Goal: Transaction & Acquisition: Purchase product/service

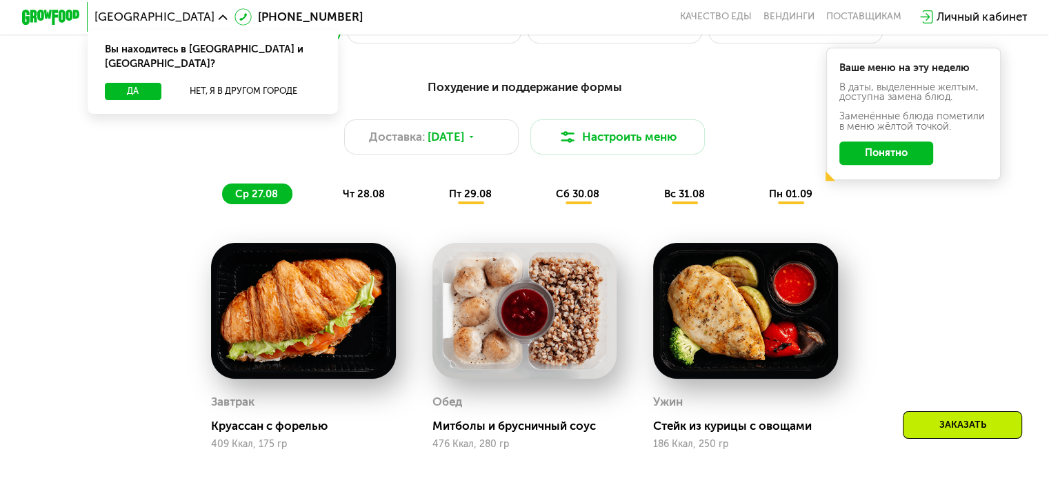
scroll to position [759, 0]
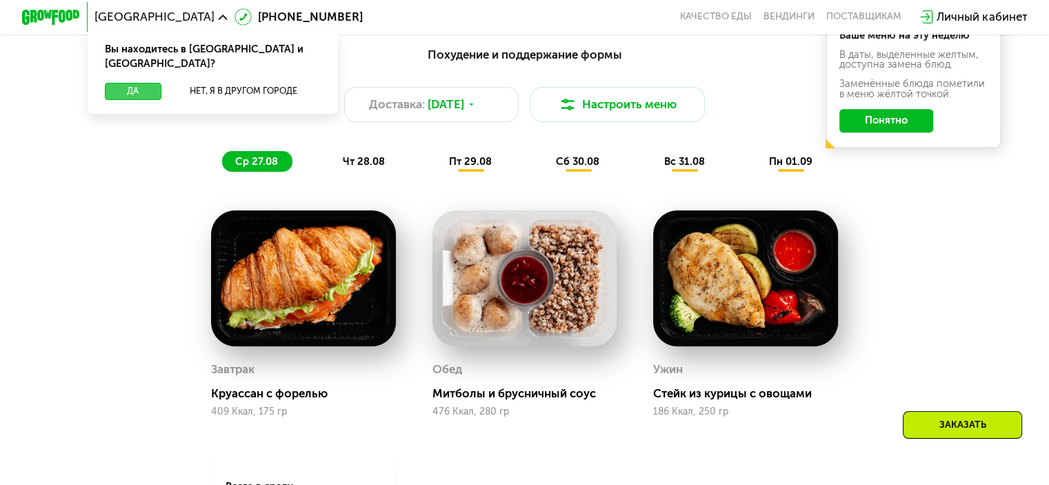
click at [135, 83] on button "Да" at bounding box center [133, 91] width 56 height 17
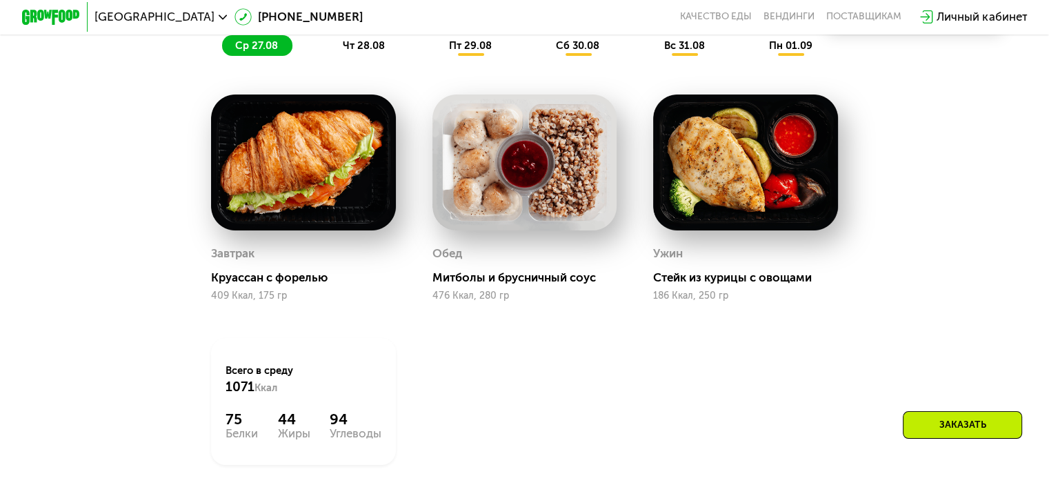
scroll to position [690, 0]
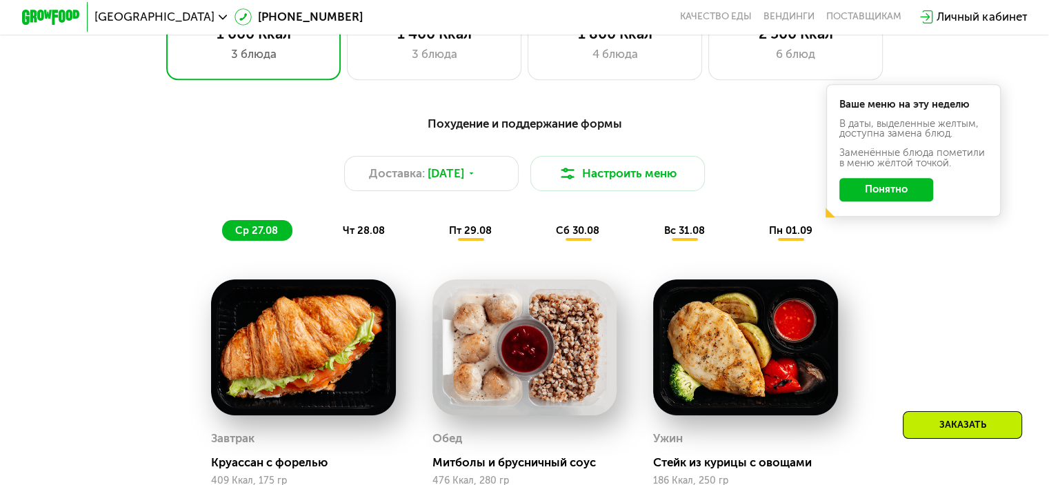
click at [891, 195] on button "Понятно" at bounding box center [886, 189] width 94 height 23
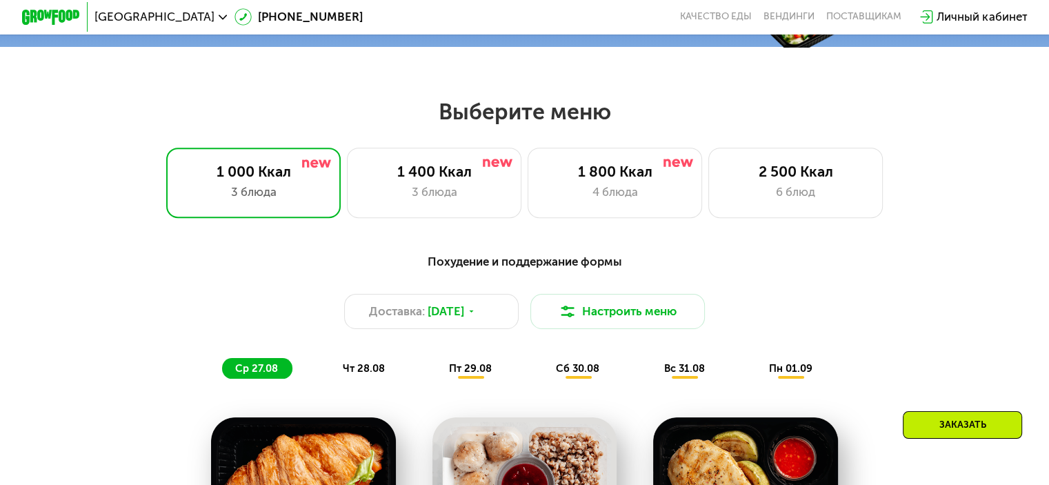
scroll to position [552, 0]
click at [284, 197] on div "3 блюда" at bounding box center [253, 191] width 144 height 17
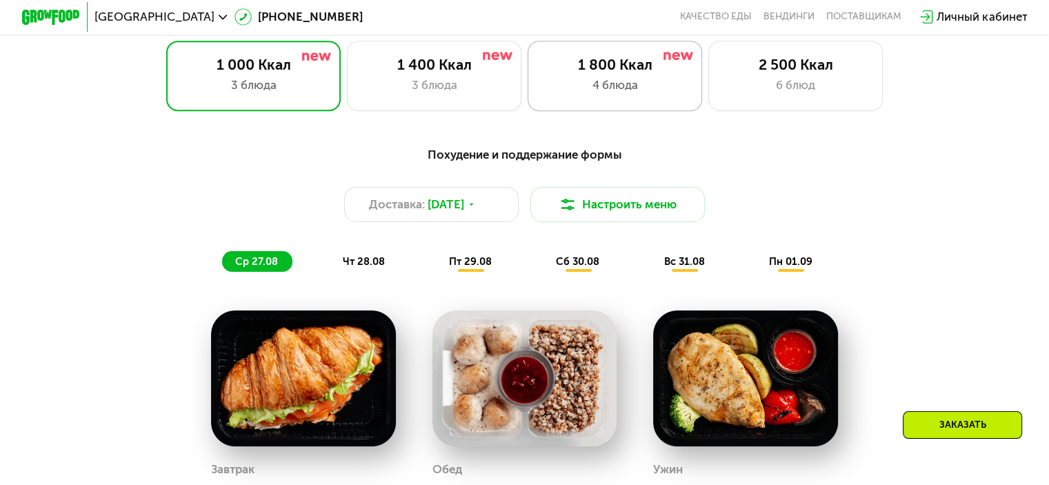
scroll to position [690, 0]
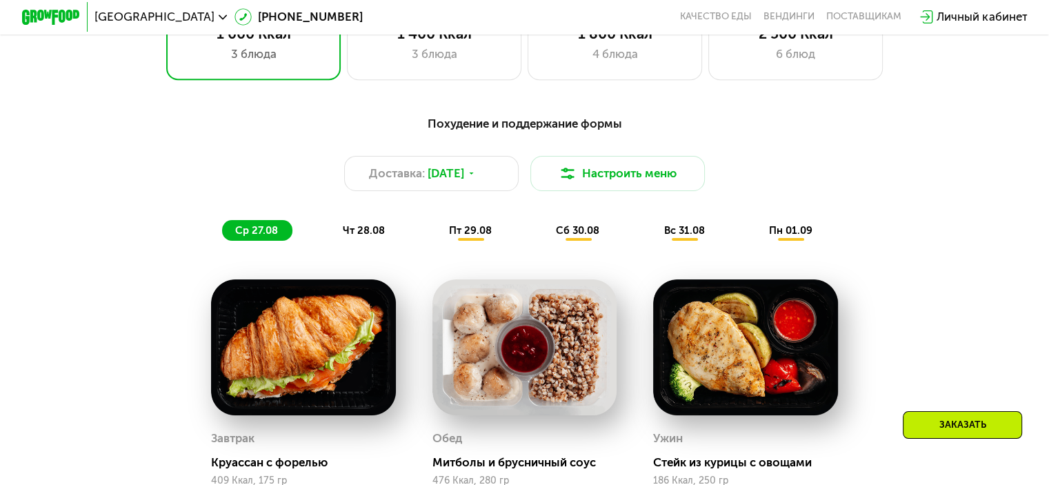
click at [474, 234] on span "пт 29.08" at bounding box center [470, 230] width 43 height 12
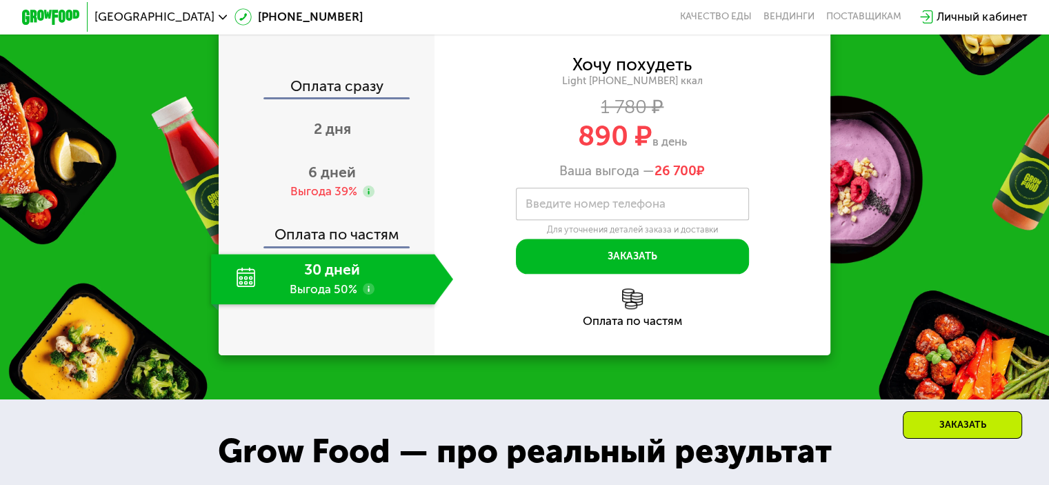
scroll to position [1517, 0]
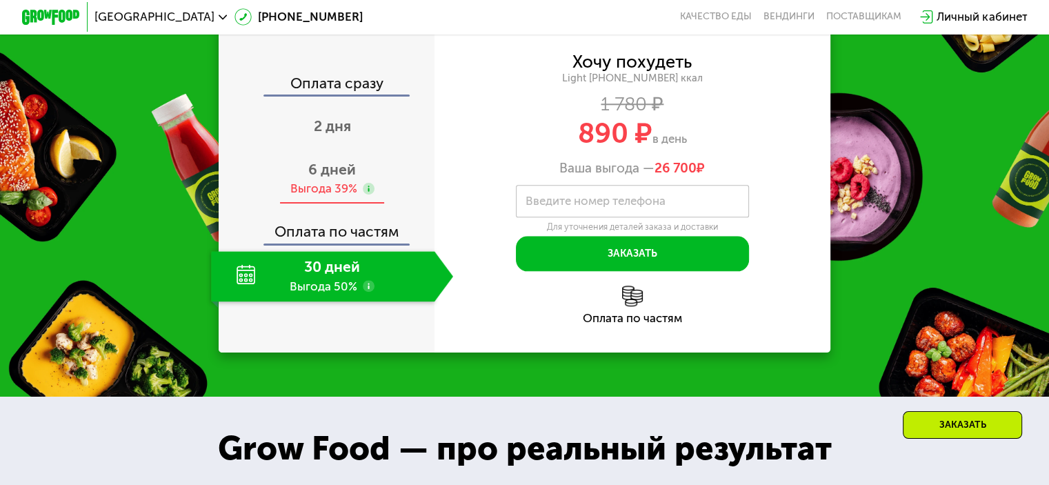
click at [319, 197] on div "Выгода 39%" at bounding box center [323, 189] width 67 height 16
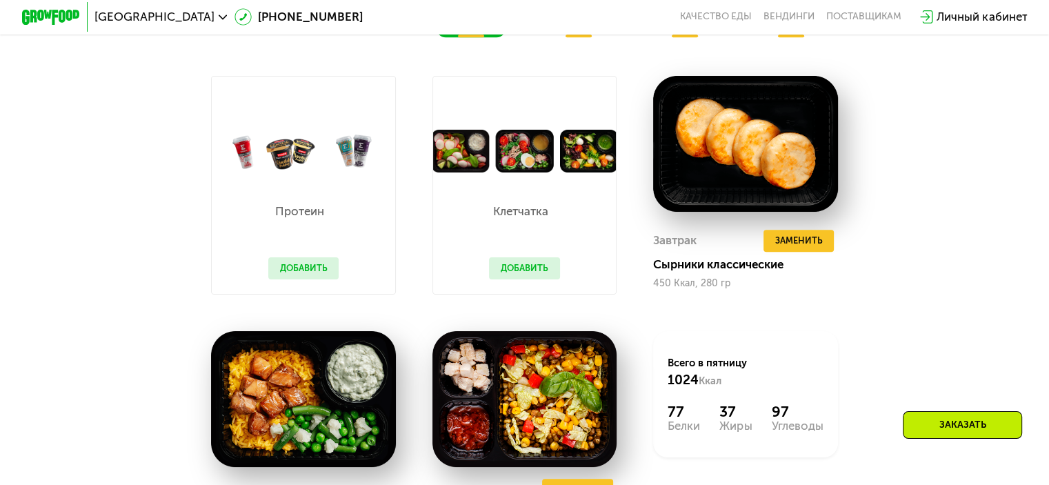
scroll to position [965, 0]
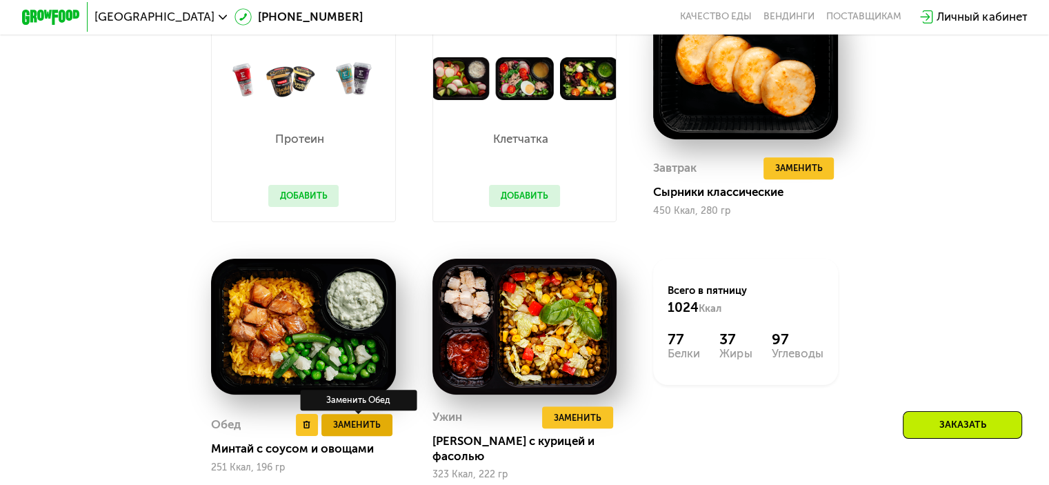
click at [357, 427] on span "Заменить" at bounding box center [357, 424] width 48 height 14
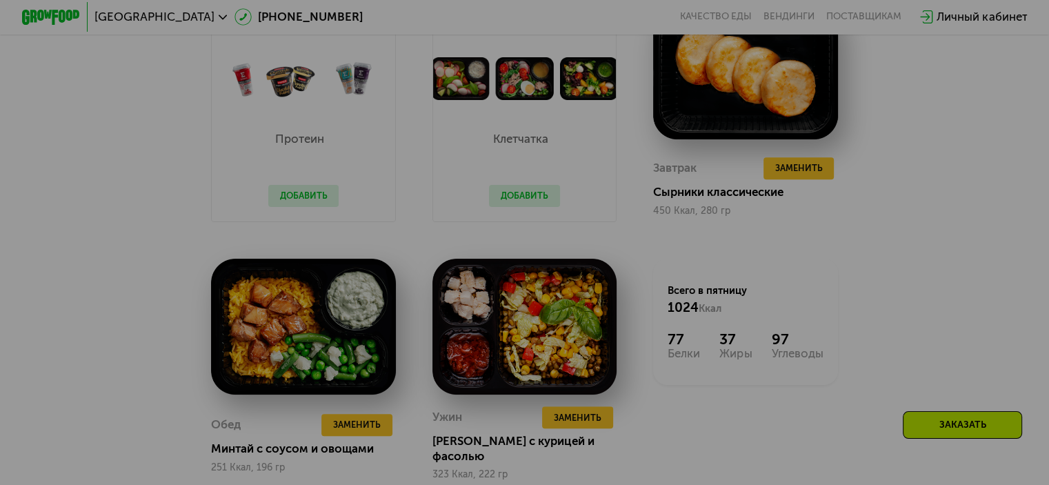
click at [888, 209] on div at bounding box center [524, 242] width 1049 height 485
click at [874, 259] on div at bounding box center [524, 242] width 1049 height 485
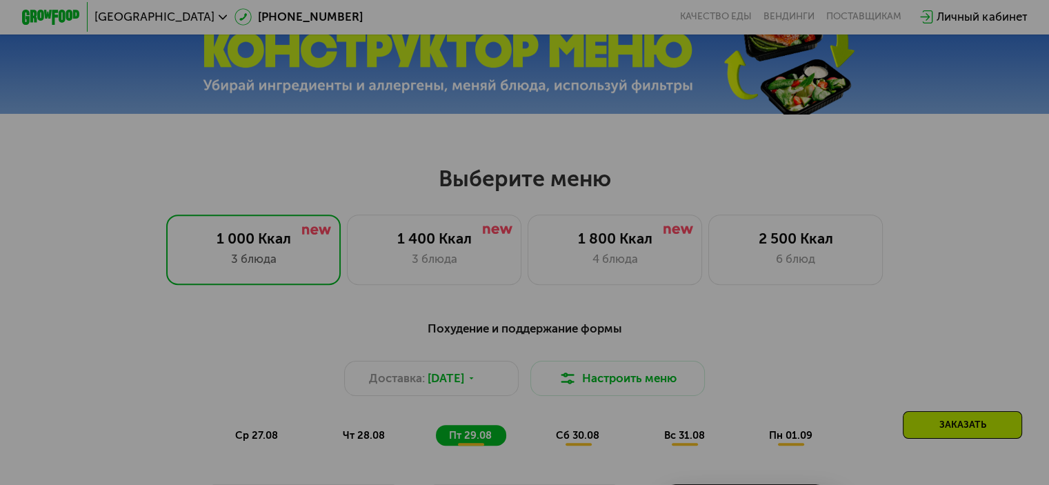
scroll to position [483, 0]
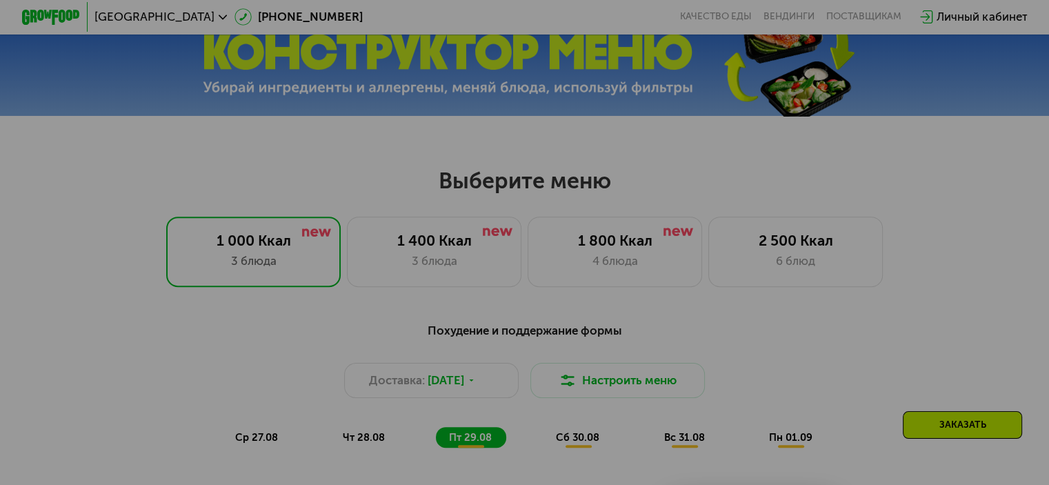
click at [915, 201] on div at bounding box center [524, 242] width 1049 height 485
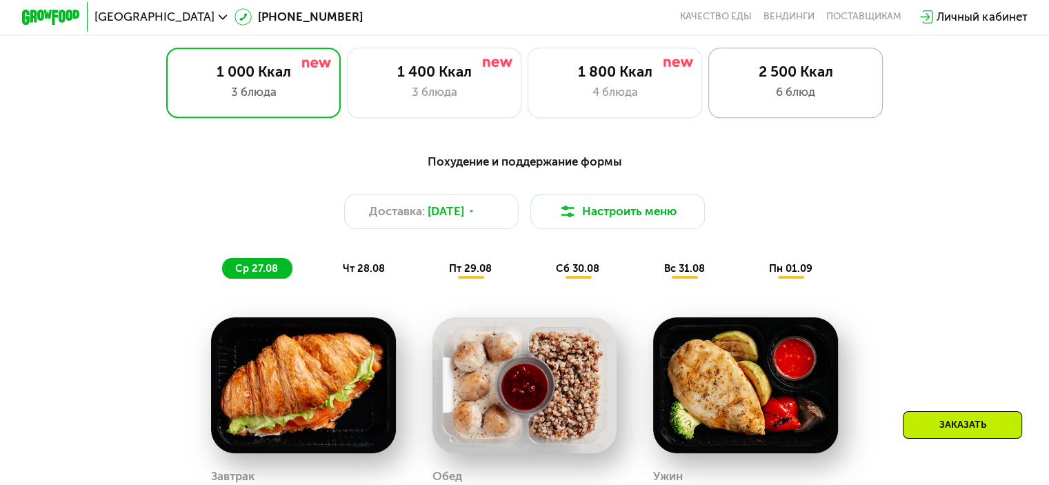
scroll to position [621, 0]
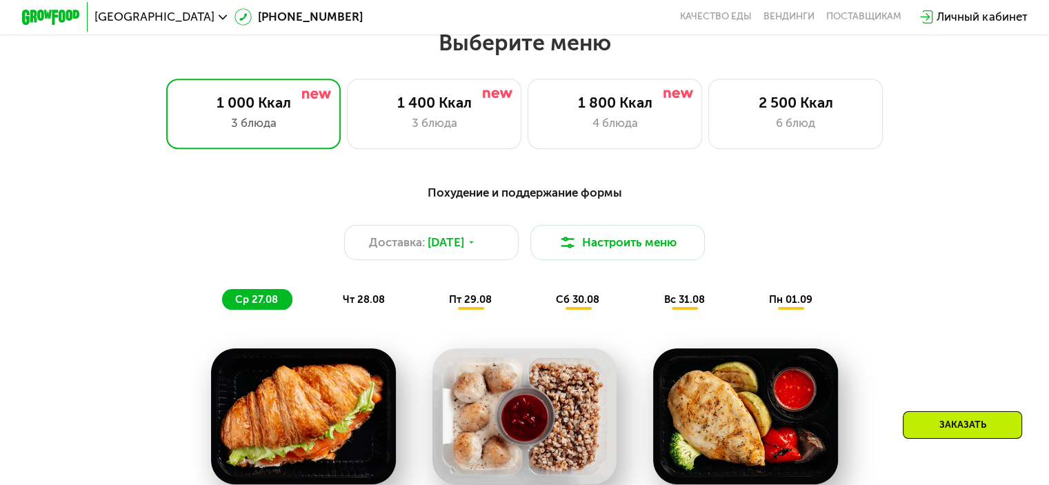
click at [479, 306] on span "пт 29.08" at bounding box center [470, 299] width 43 height 12
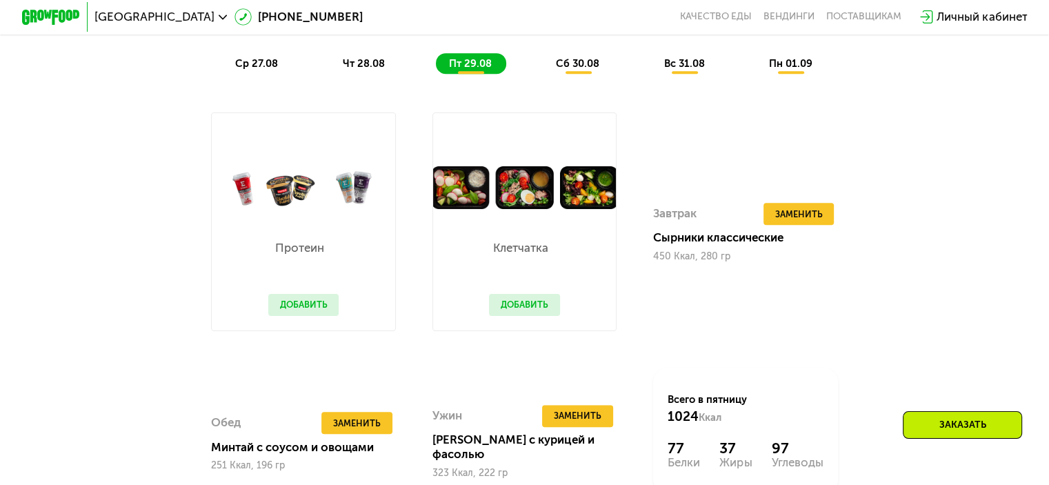
scroll to position [828, 0]
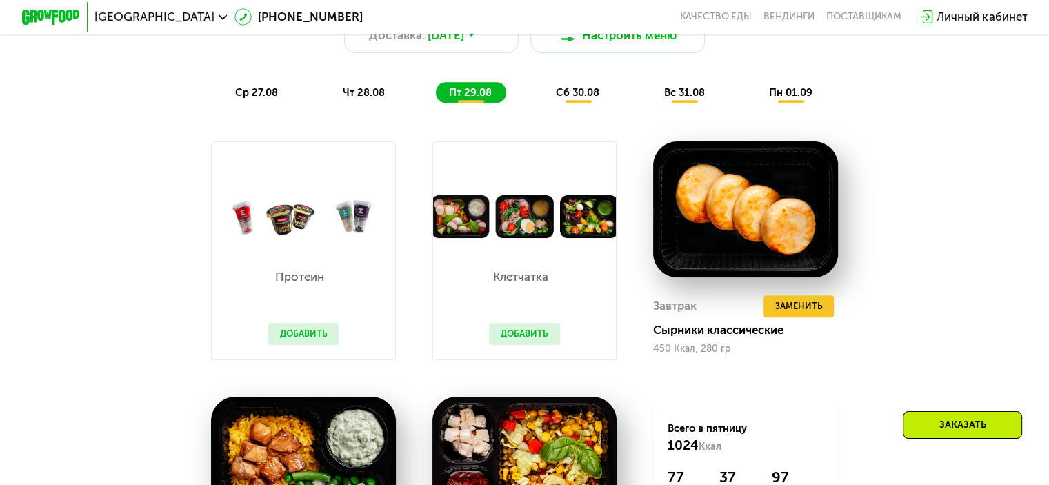
click at [578, 99] on span "сб 30.08" at bounding box center [577, 92] width 43 height 12
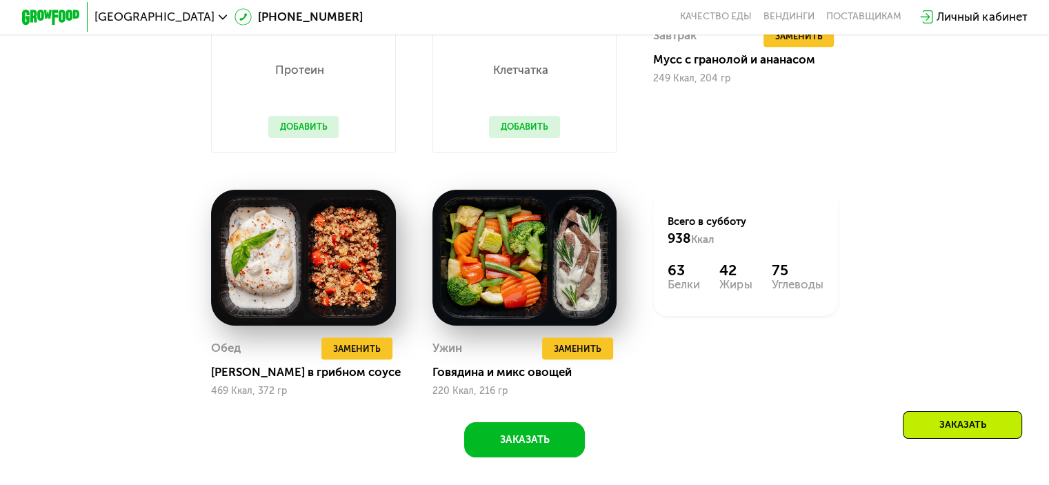
scroll to position [759, 0]
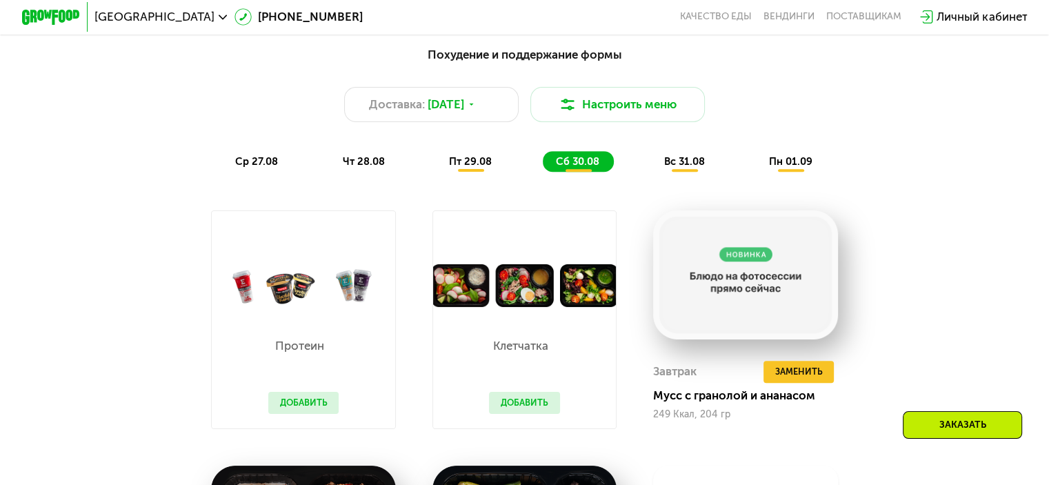
click at [690, 166] on span "вс 31.08" at bounding box center [683, 161] width 41 height 12
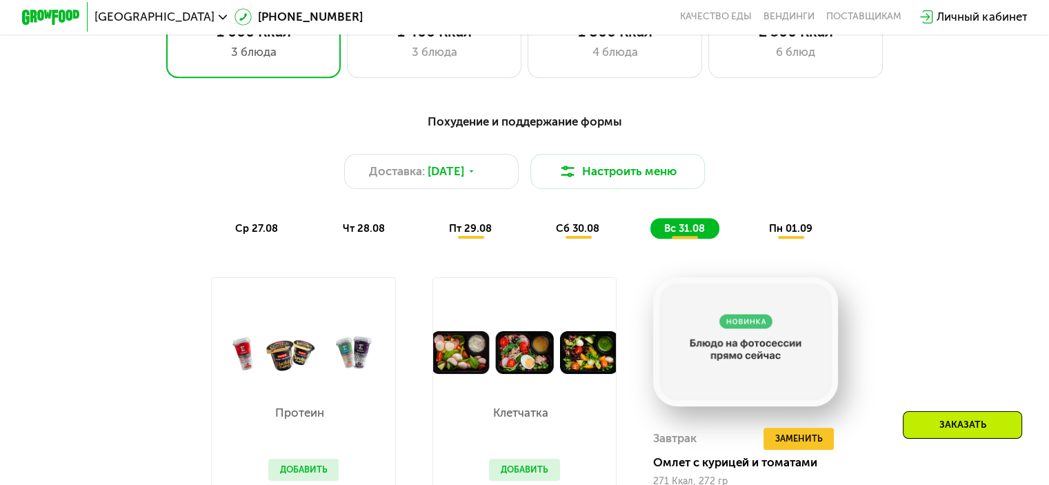
scroll to position [690, 0]
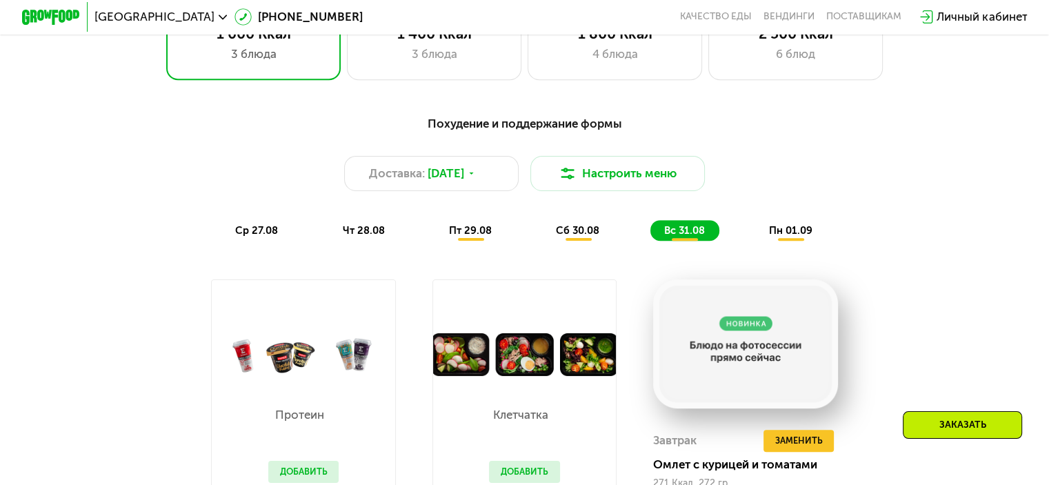
click at [797, 237] on span "пн 01.09" at bounding box center [790, 230] width 43 height 12
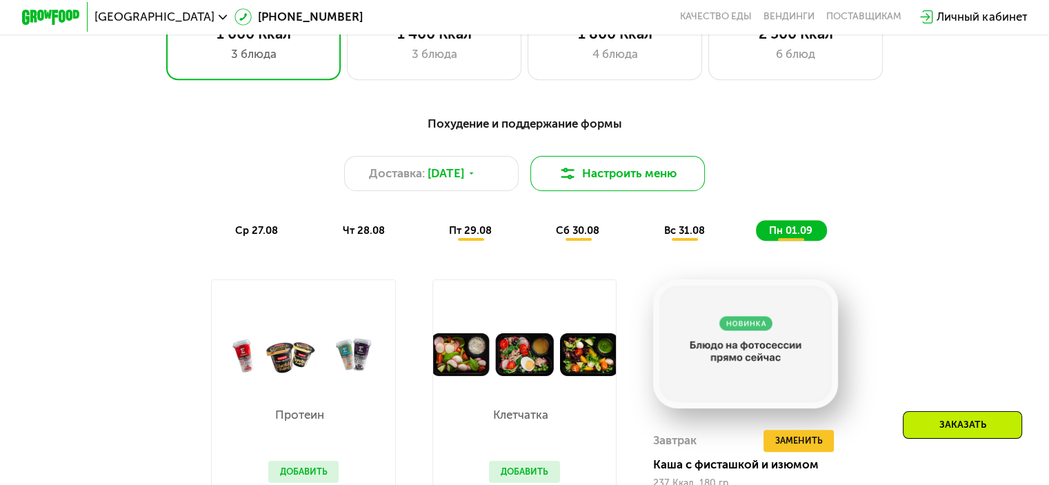
click at [634, 176] on button "Настроить меню" at bounding box center [617, 173] width 175 height 35
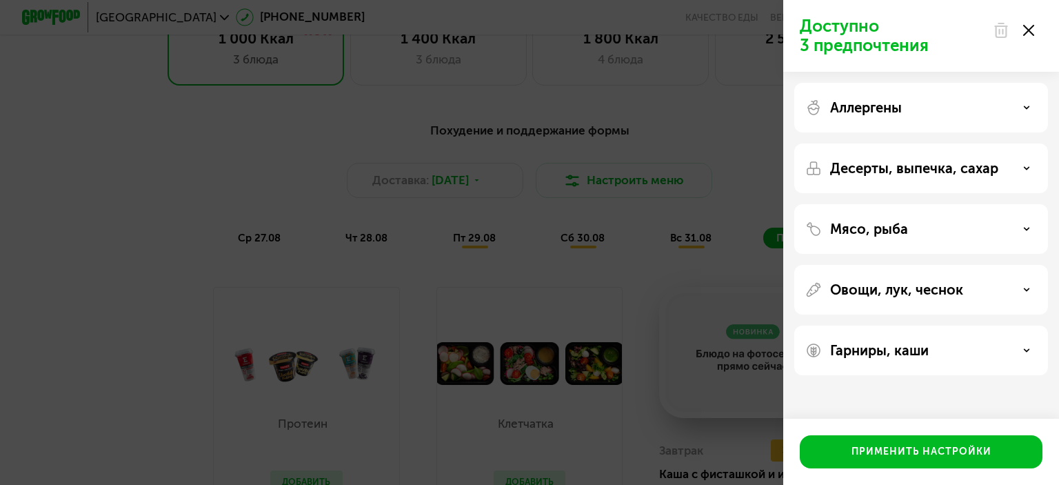
click at [1019, 105] on div "Аллергены" at bounding box center [921, 107] width 232 height 17
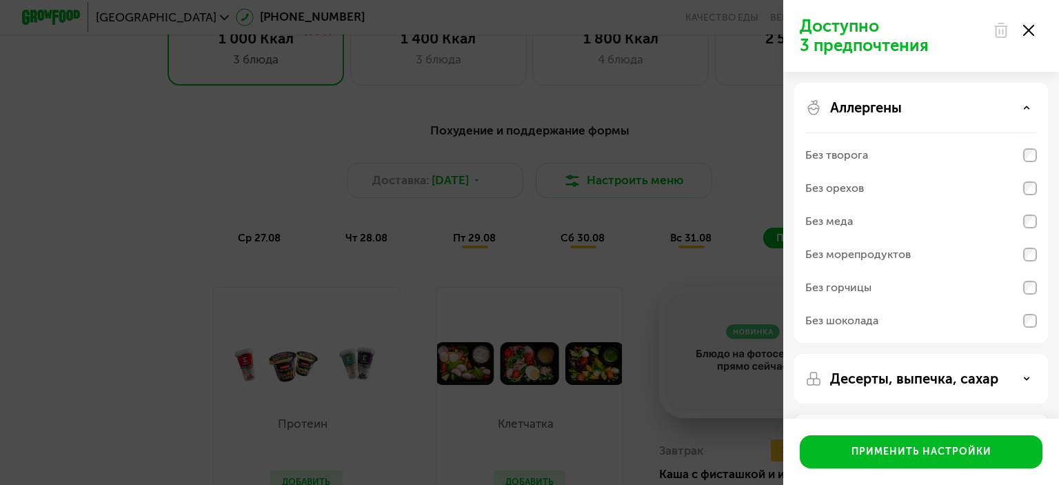
click at [738, 90] on div "Доступно 3 предпочтения Аллергены Без творога Без орехов Без меда Без морепроду…" at bounding box center [529, 242] width 1059 height 485
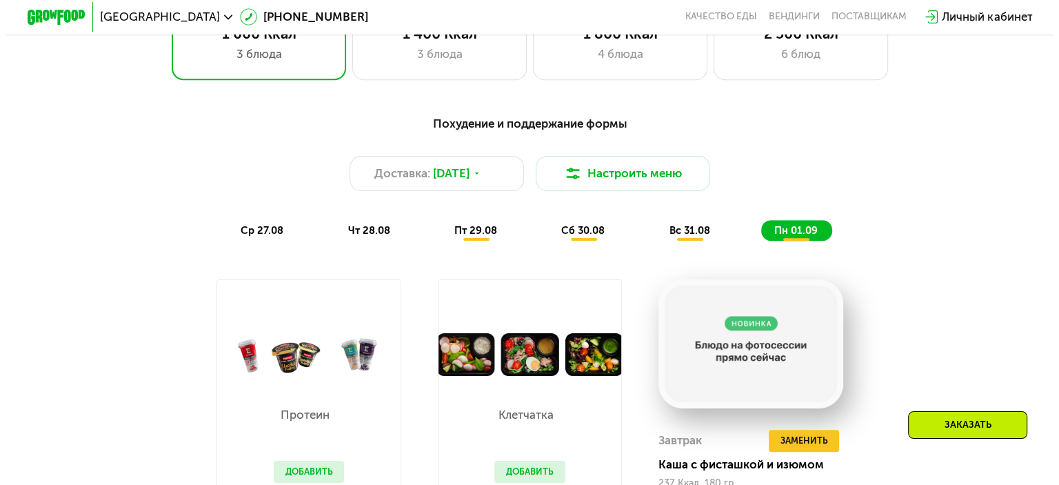
scroll to position [621, 0]
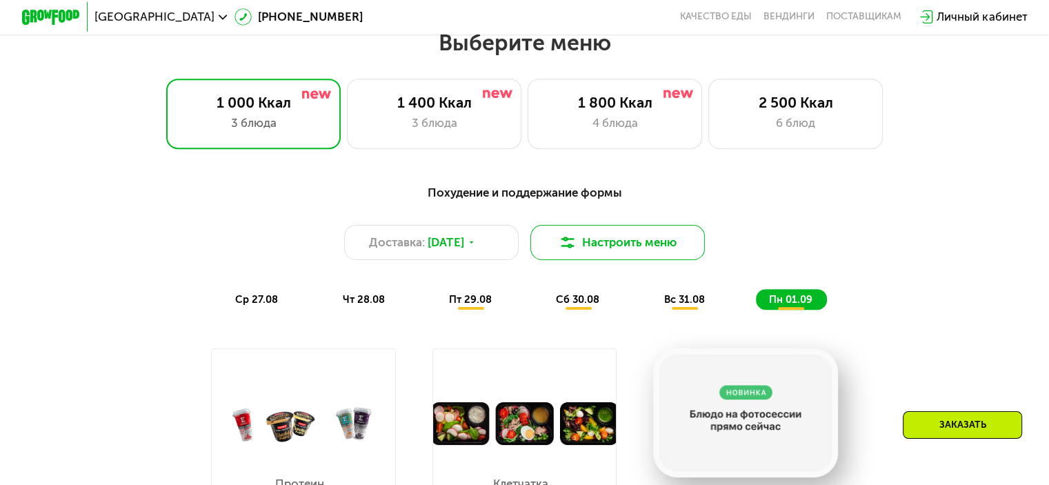
click at [648, 246] on button "Настроить меню" at bounding box center [617, 242] width 175 height 35
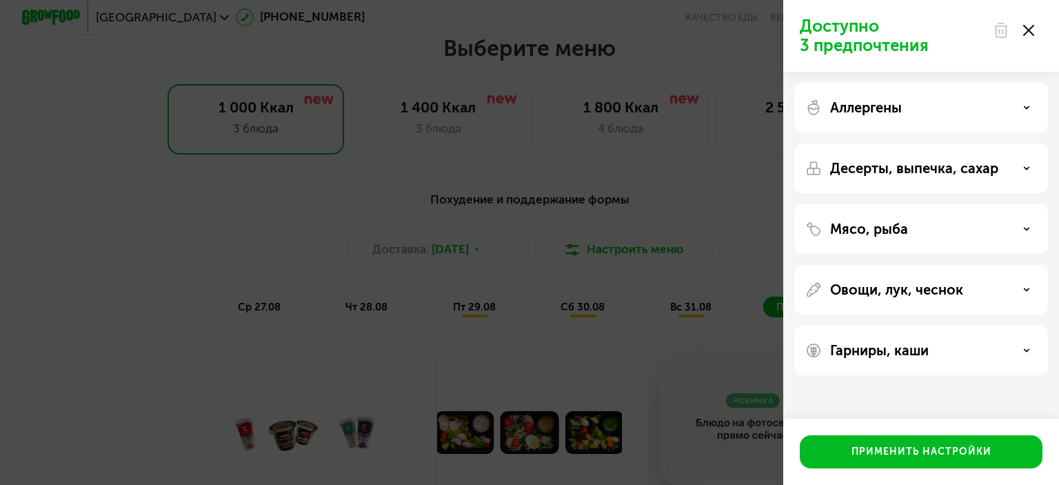
click at [995, 290] on div "Овощи, лук, чеснок" at bounding box center [921, 289] width 232 height 17
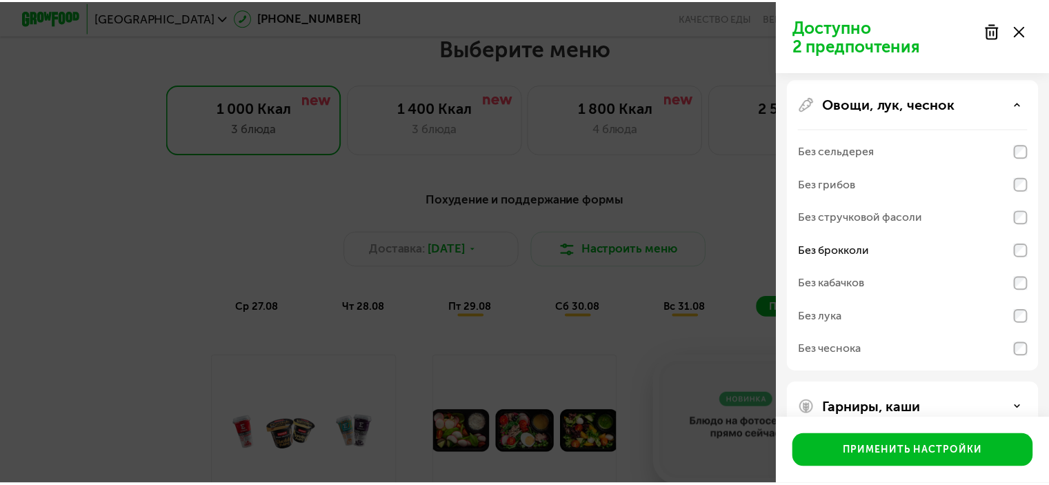
scroll to position [207, 0]
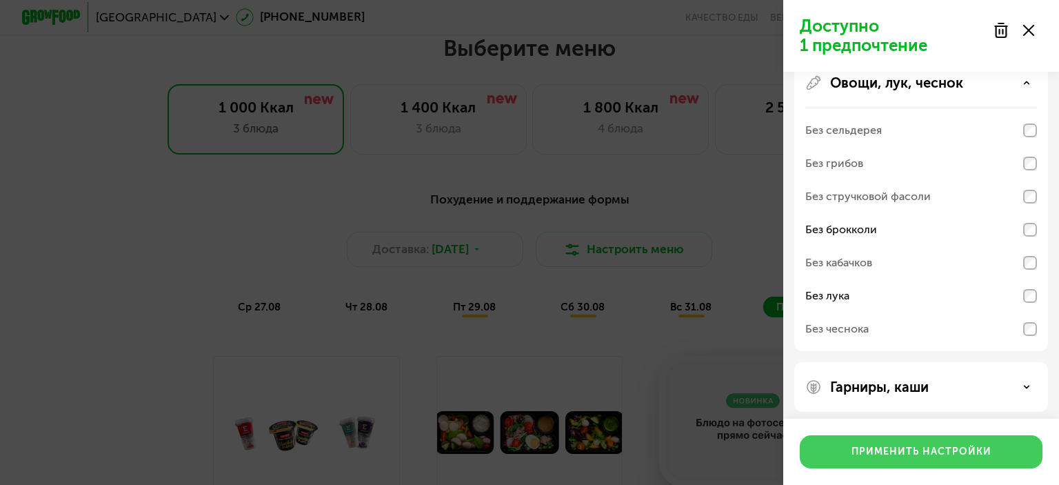
click at [924, 448] on div "Применить настройки" at bounding box center [922, 452] width 140 height 14
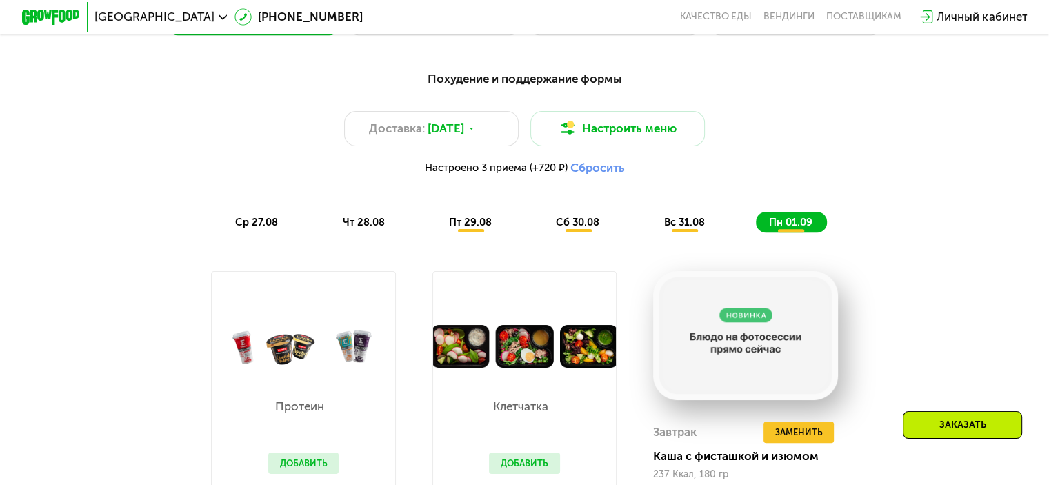
scroll to position [759, 0]
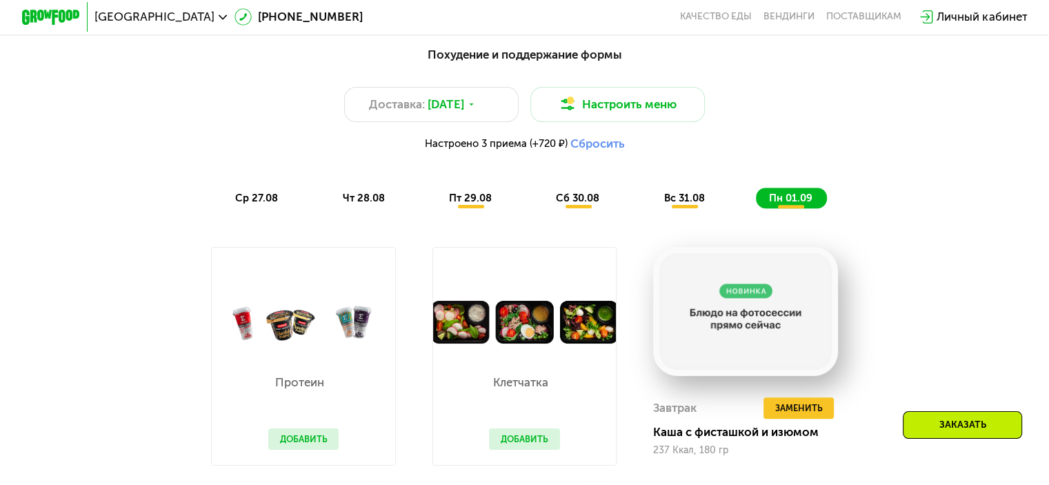
click at [466, 203] on span "пт 29.08" at bounding box center [470, 198] width 43 height 12
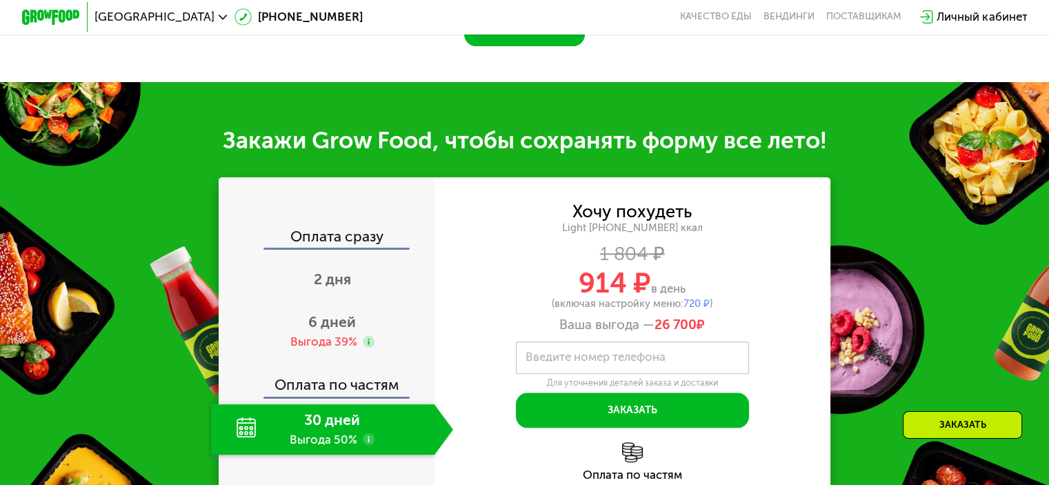
scroll to position [1517, 0]
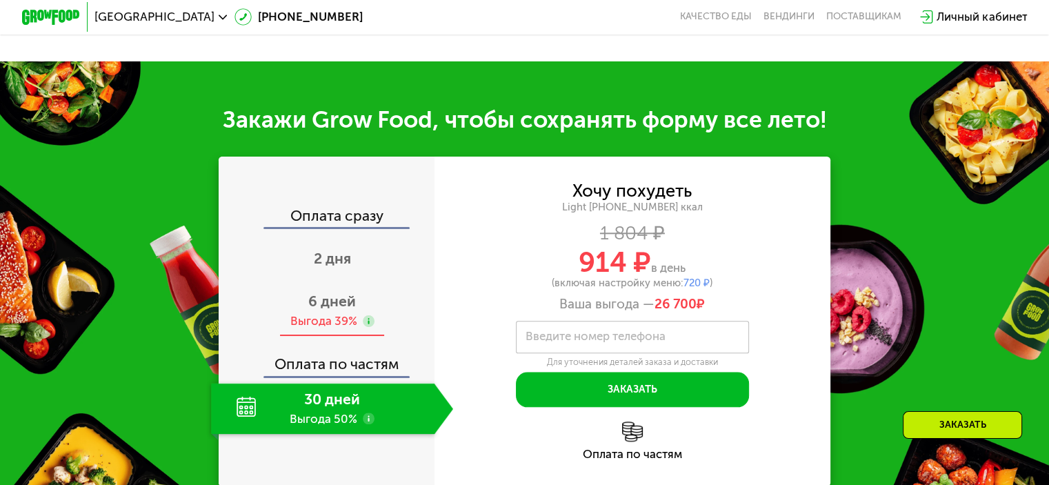
click at [343, 309] on span "6 дней" at bounding box center [332, 300] width 48 height 17
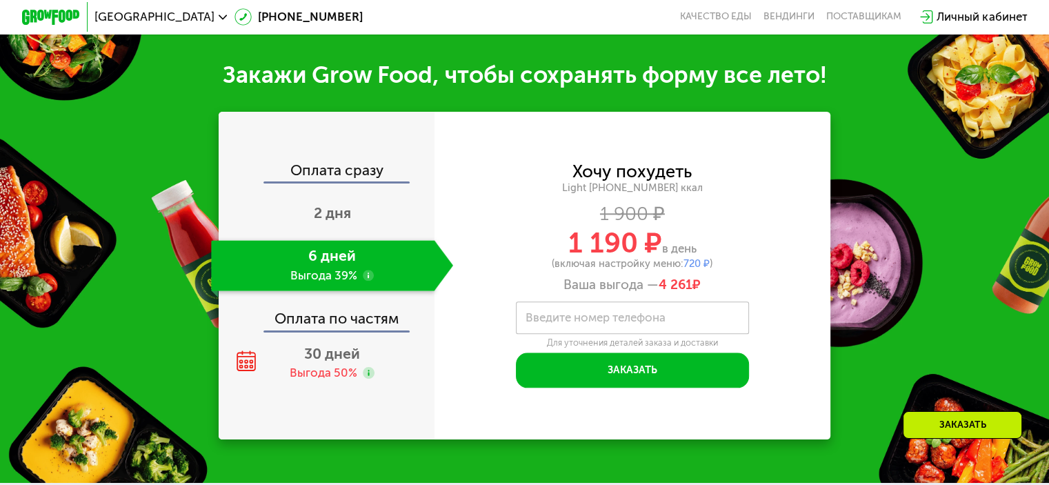
scroll to position [1586, 0]
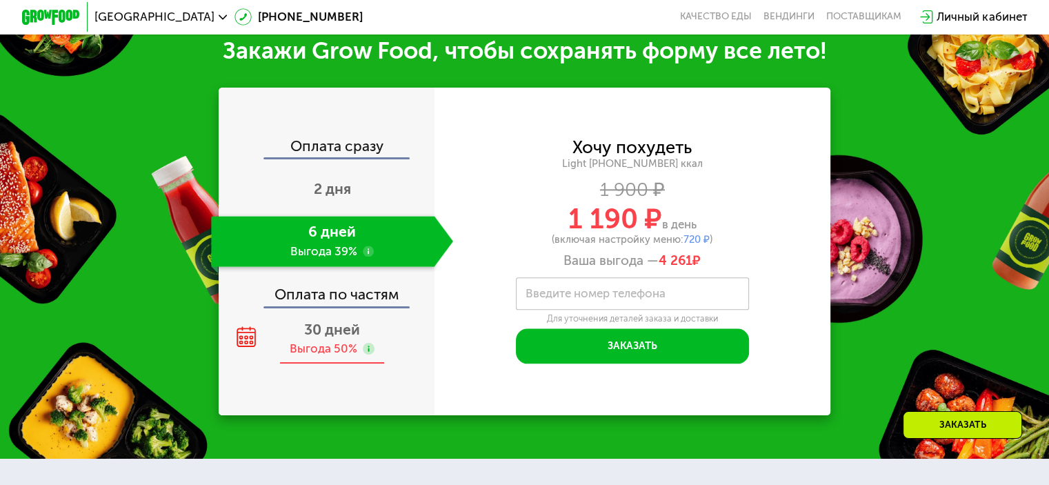
click at [316, 336] on span "30 дней" at bounding box center [332, 329] width 56 height 17
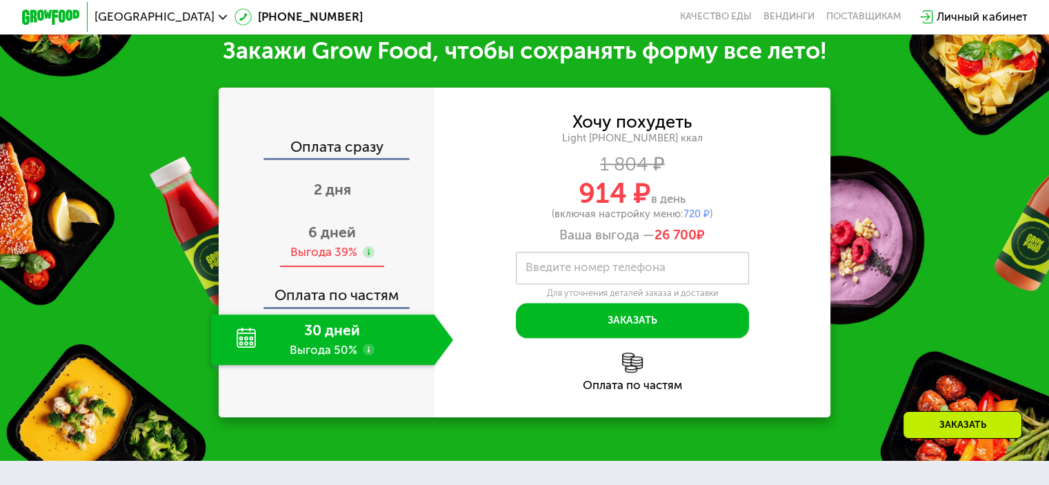
click at [326, 241] on span "6 дней" at bounding box center [332, 231] width 48 height 17
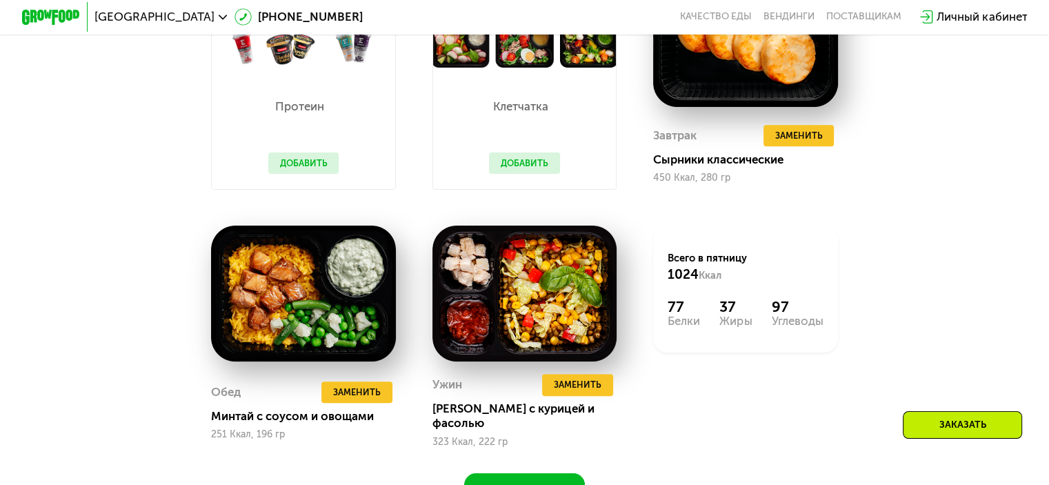
scroll to position [759, 0]
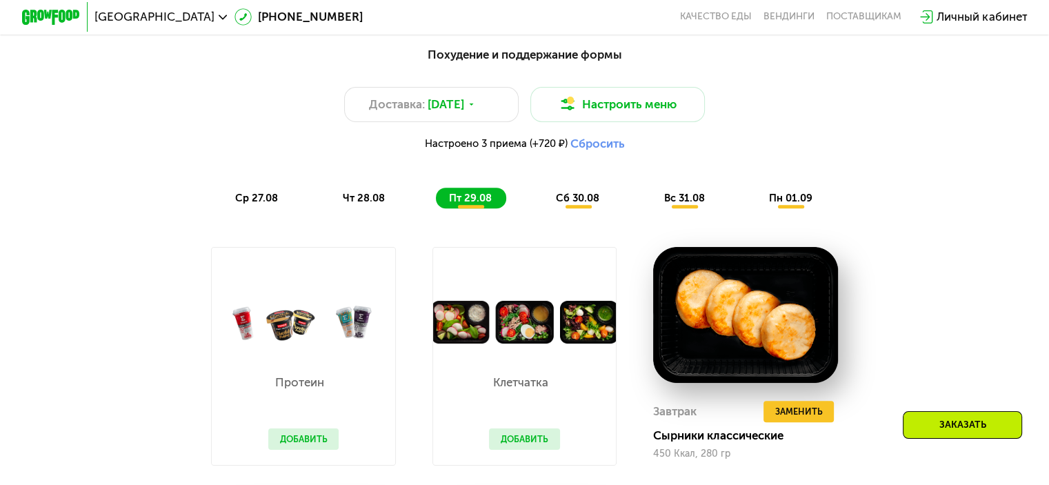
click at [566, 203] on span "сб 30.08" at bounding box center [577, 198] width 43 height 12
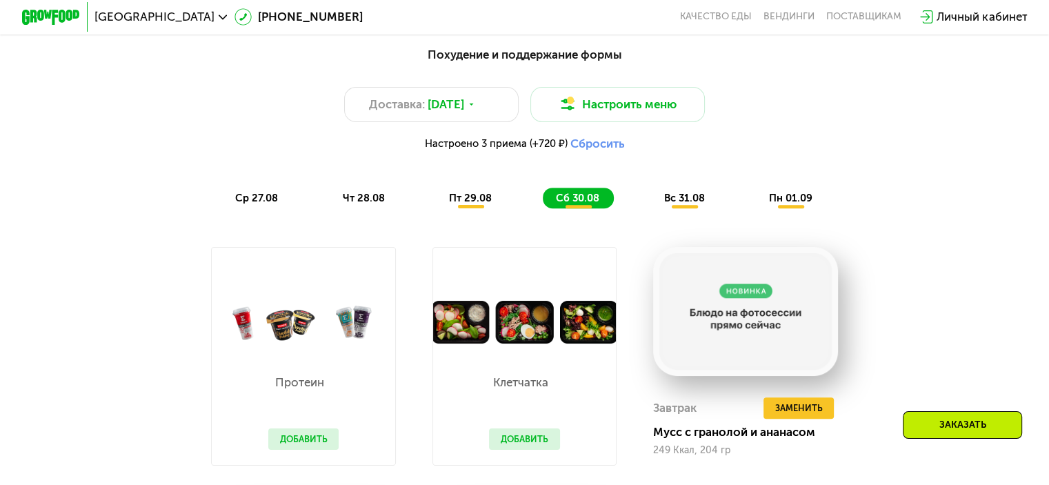
click at [681, 201] on span "вс 31.08" at bounding box center [683, 198] width 41 height 12
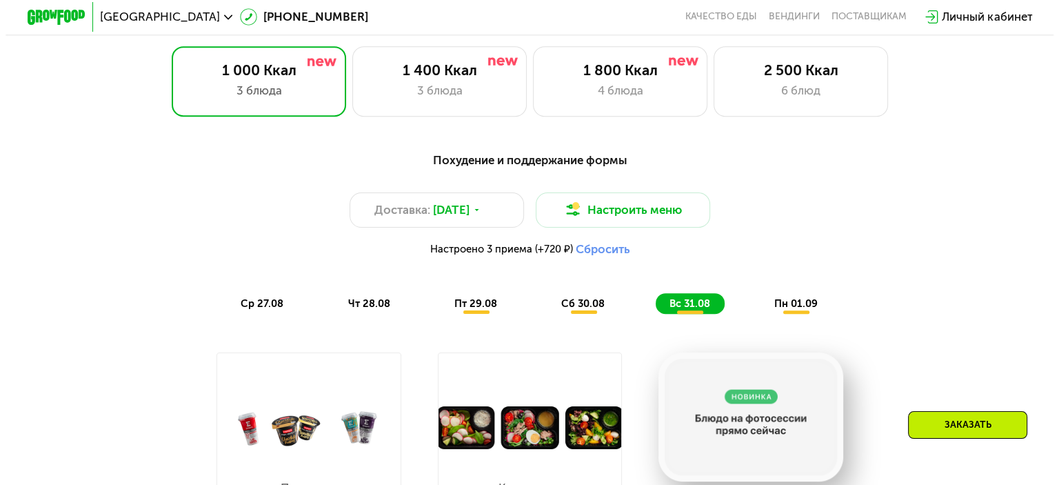
scroll to position [552, 0]
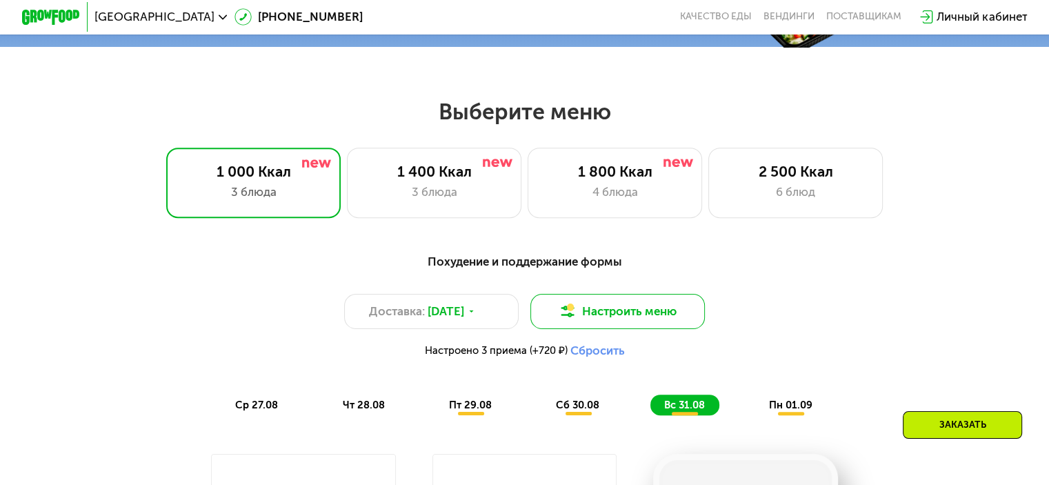
click at [657, 317] on button "Настроить меню" at bounding box center [617, 311] width 175 height 35
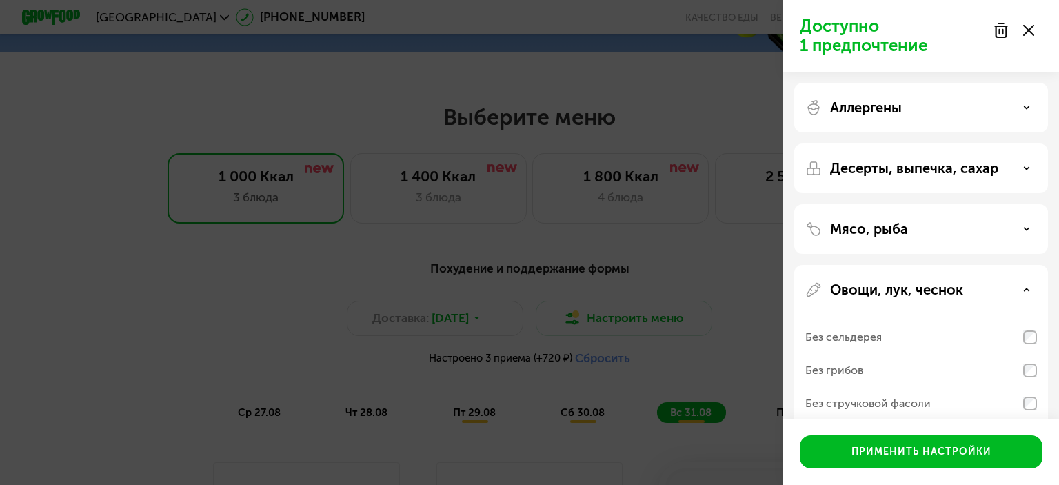
click at [983, 289] on div "Овощи, лук, чеснок" at bounding box center [921, 289] width 232 height 17
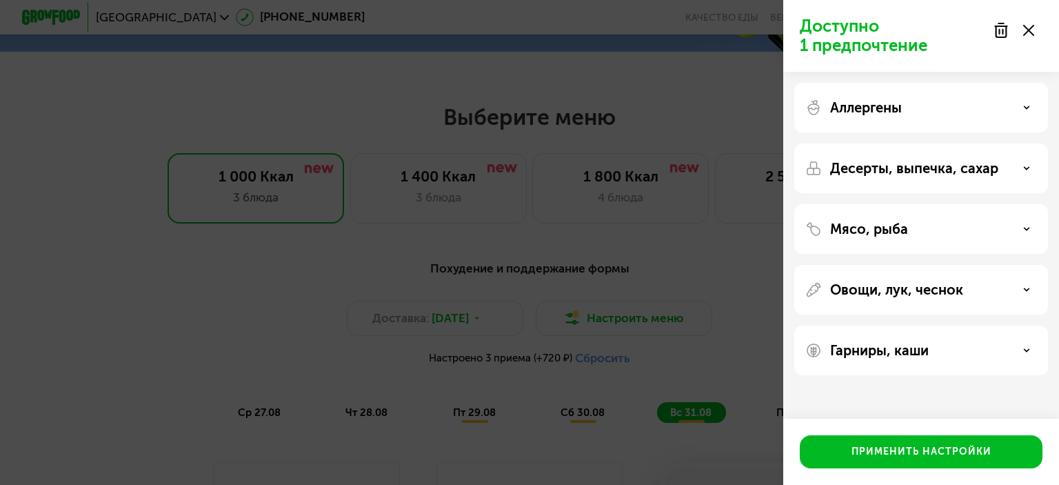
click at [926, 354] on p "Гарниры, каши" at bounding box center [879, 350] width 99 height 17
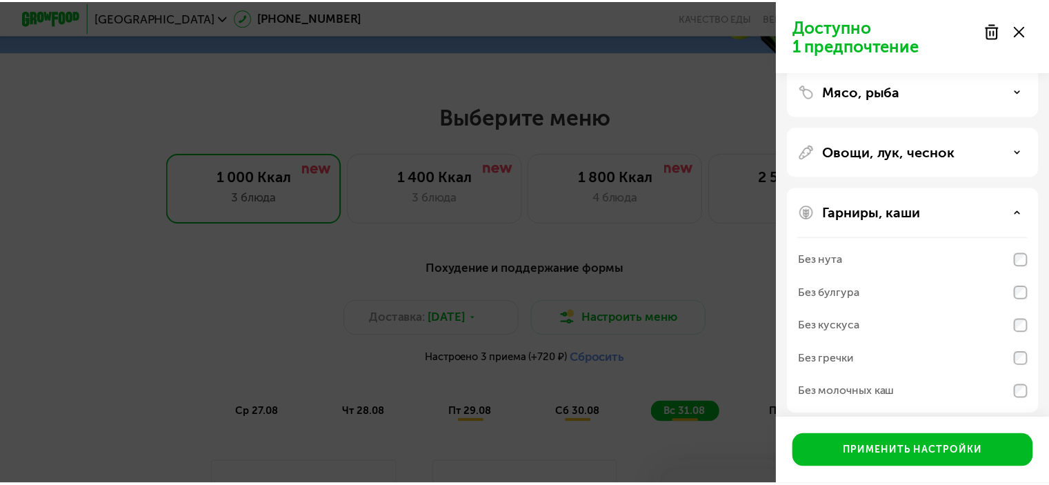
scroll to position [147, 0]
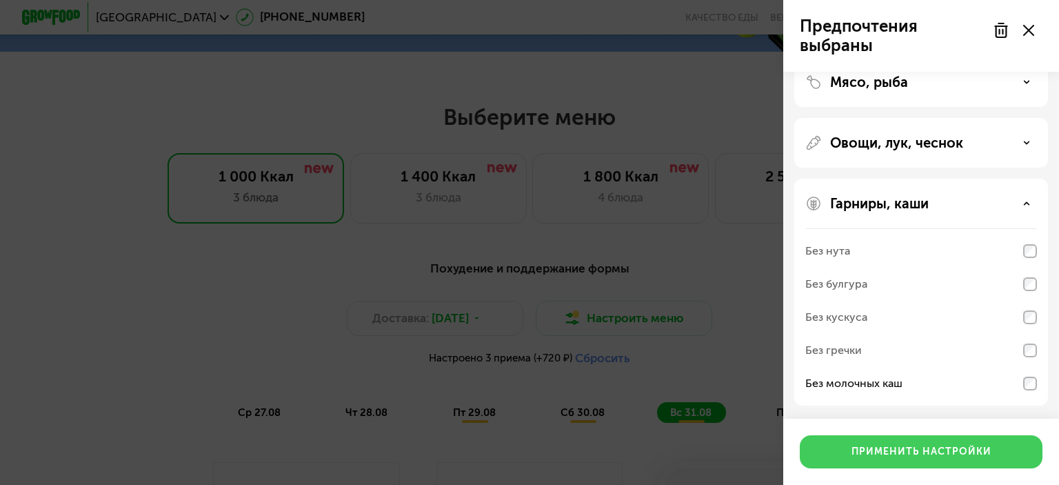
click at [957, 455] on div "Применить настройки" at bounding box center [922, 452] width 140 height 14
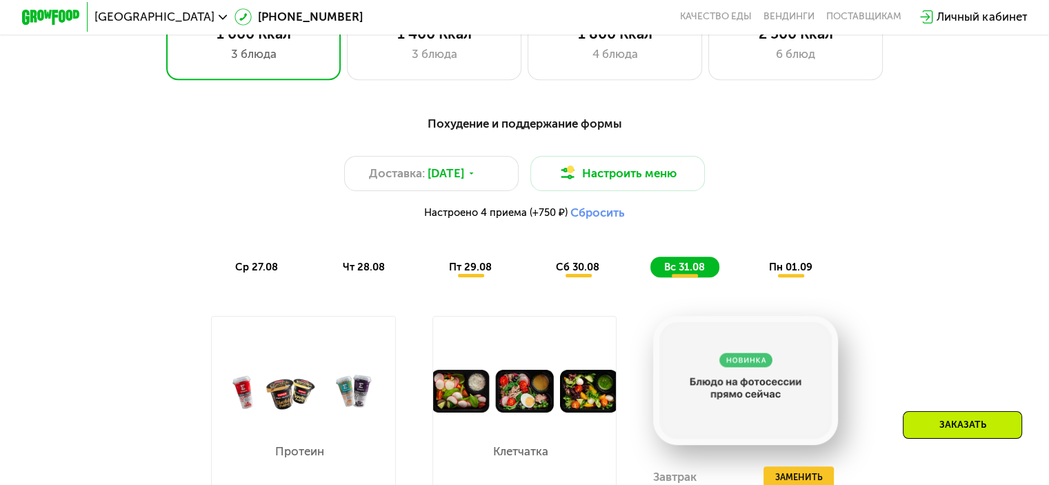
scroll to position [621, 0]
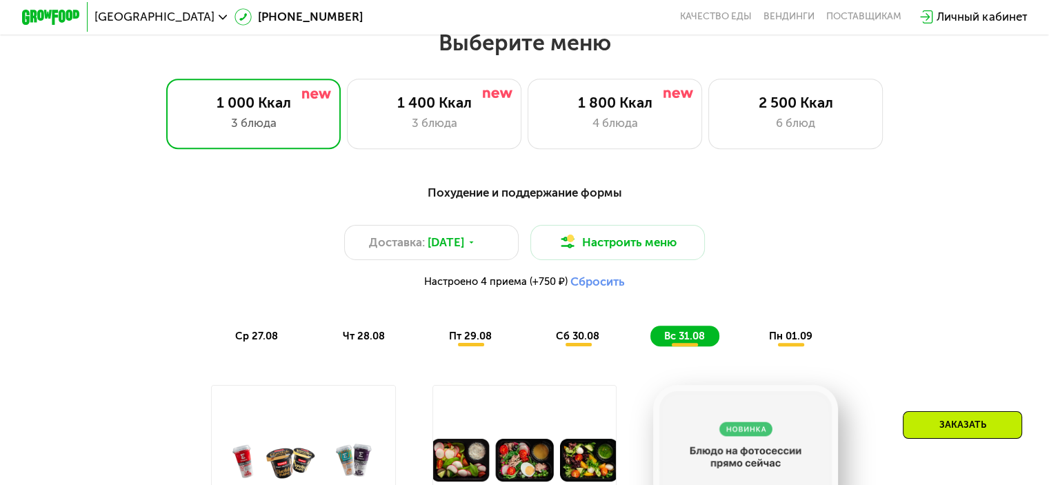
click at [472, 342] on span "пт 29.08" at bounding box center [470, 336] width 43 height 12
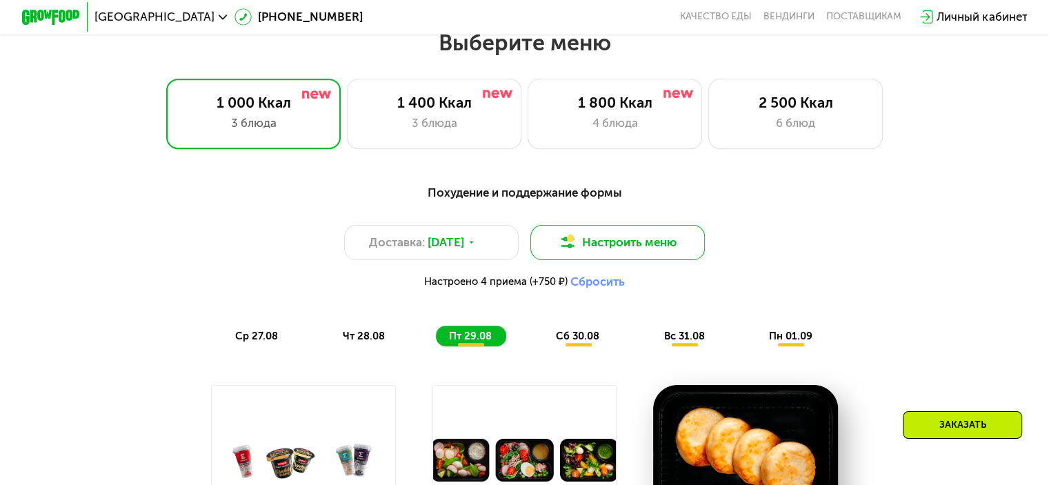
click at [668, 250] on button "Настроить меню" at bounding box center [617, 242] width 175 height 35
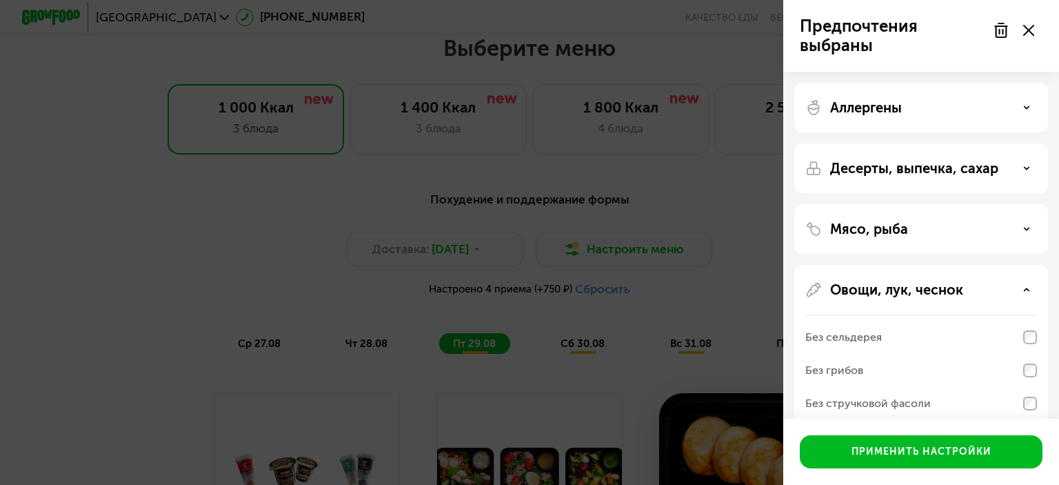
click at [963, 297] on div "Овощи, лук, чеснок" at bounding box center [921, 289] width 232 height 17
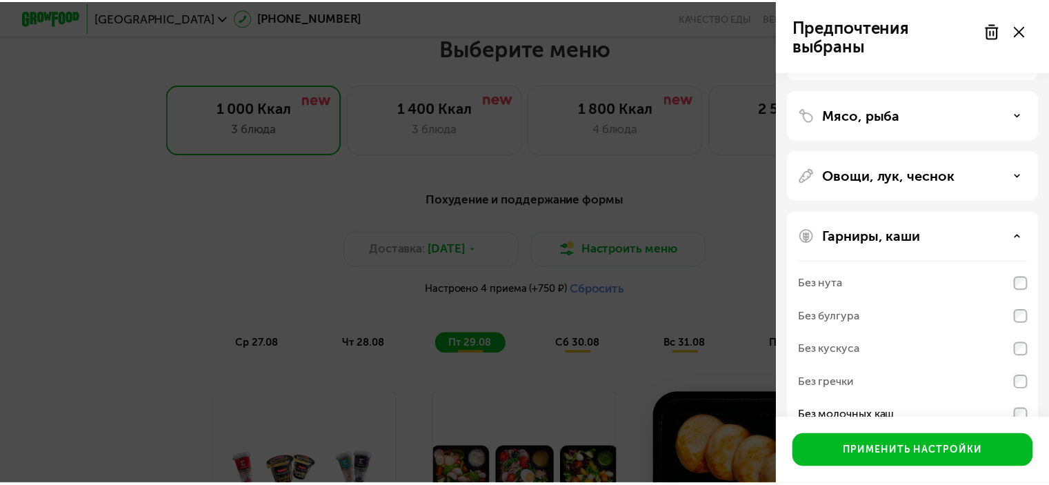
scroll to position [138, 0]
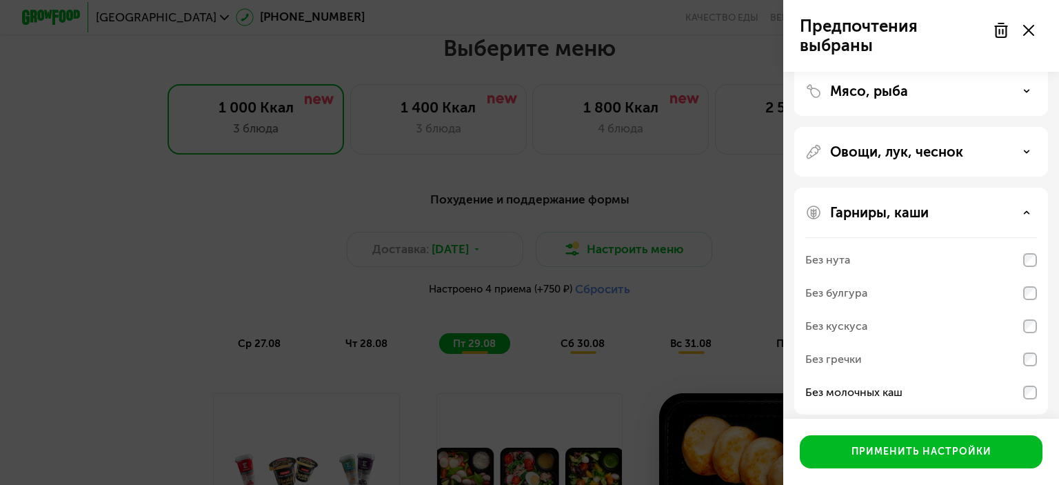
click at [948, 154] on p "Овощи, лук, чеснок" at bounding box center [896, 151] width 133 height 17
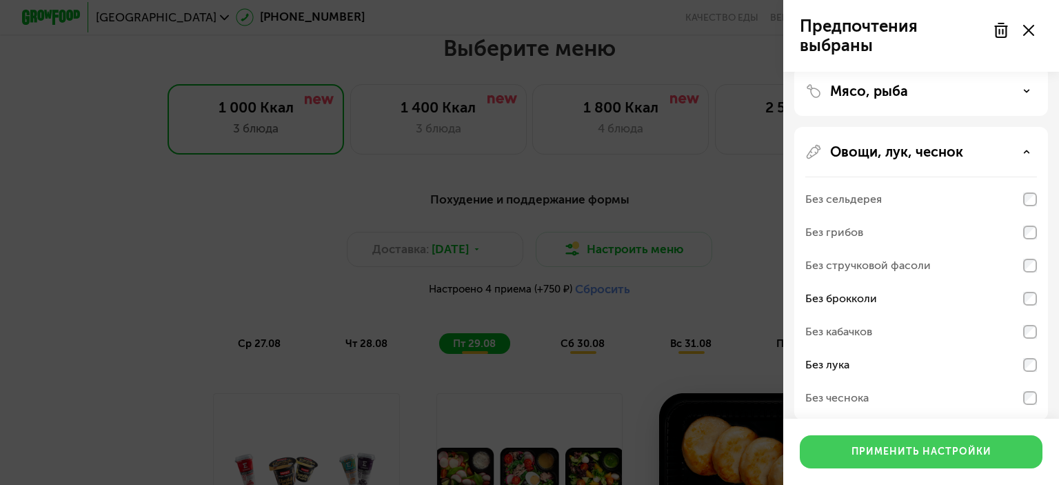
click at [949, 454] on div "Применить настройки" at bounding box center [922, 452] width 140 height 14
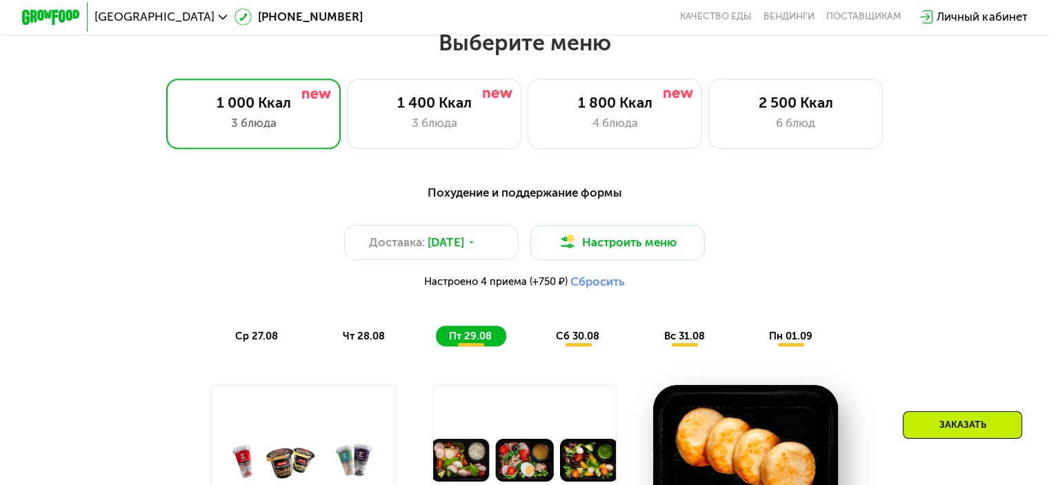
click at [574, 342] on span "сб 30.08" at bounding box center [577, 336] width 43 height 12
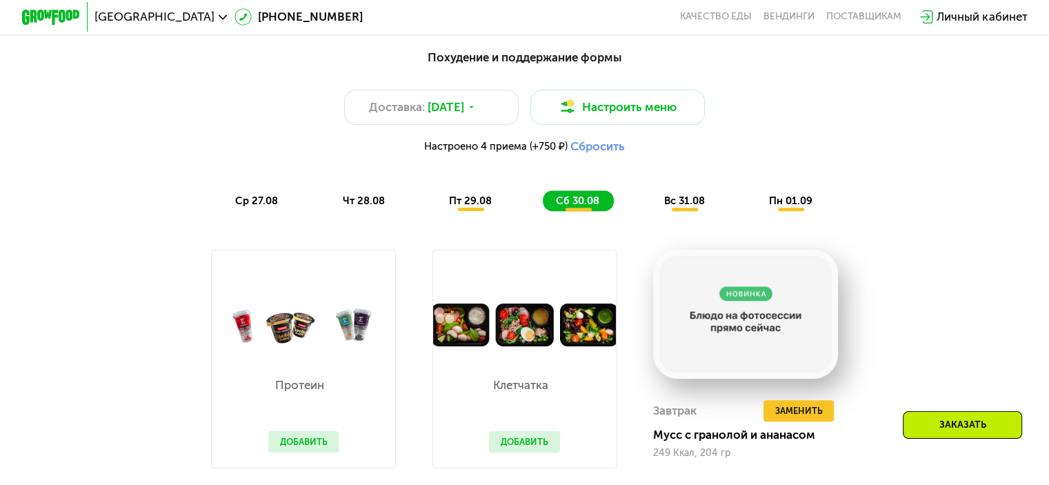
scroll to position [759, 0]
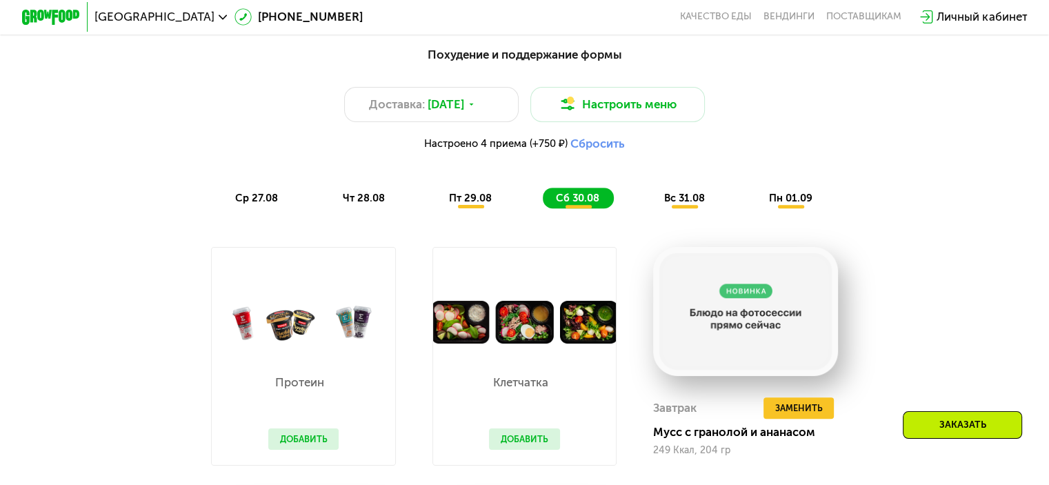
click at [687, 203] on span "вс 31.08" at bounding box center [683, 198] width 41 height 12
click at [797, 204] on span "пн 01.09" at bounding box center [790, 198] width 43 height 12
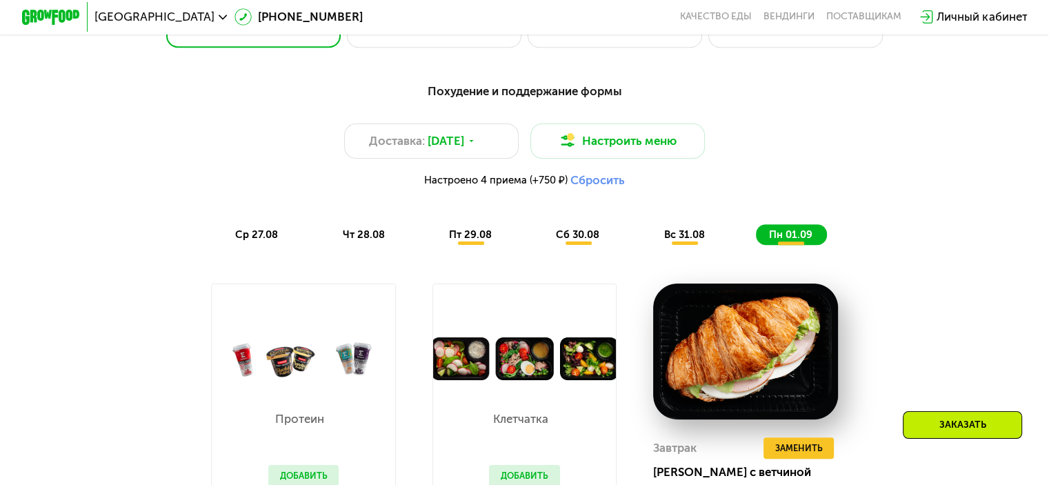
scroll to position [690, 0]
